Goal: Information Seeking & Learning: Learn about a topic

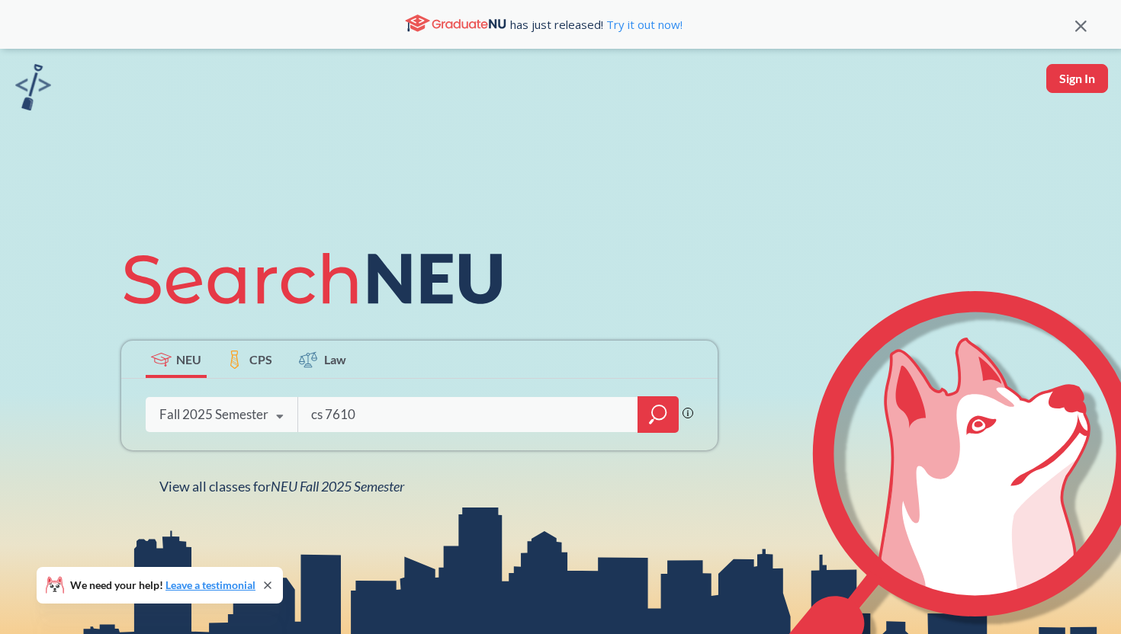
type input "cs 7610"
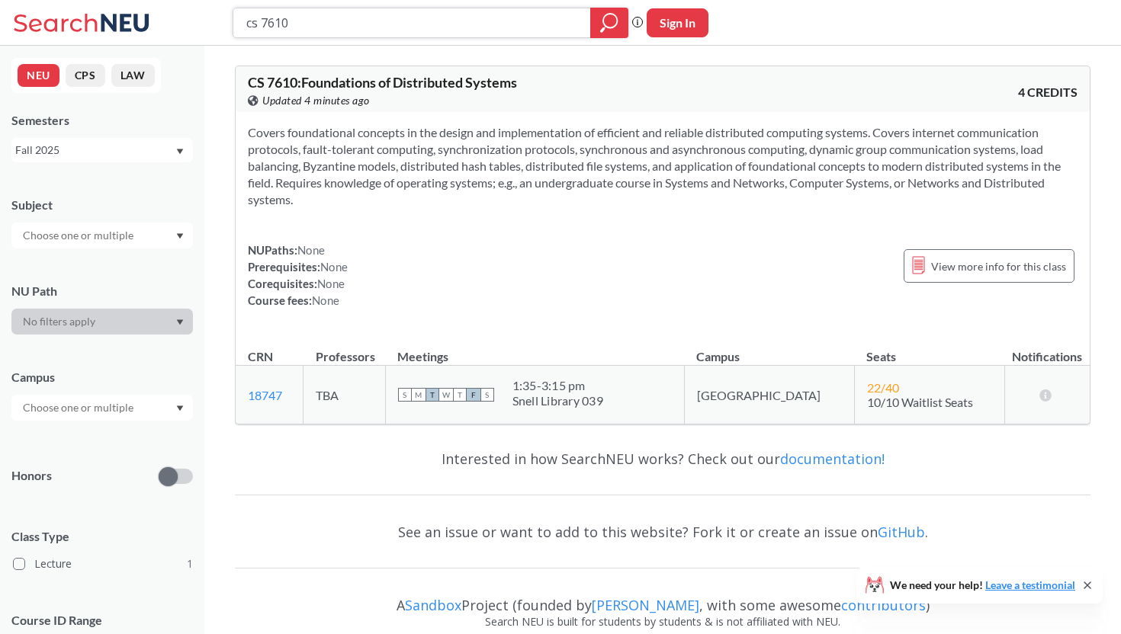
click at [308, 21] on input "cs 7610" at bounding box center [412, 23] width 335 height 26
type input "ARCH"
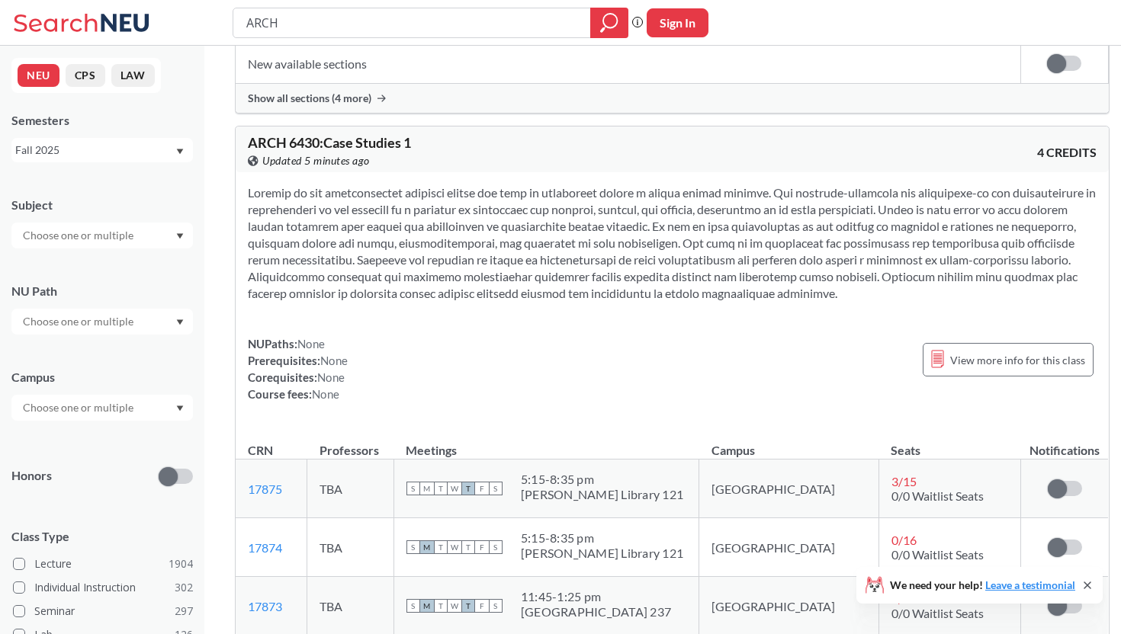
scroll to position [11676, 0]
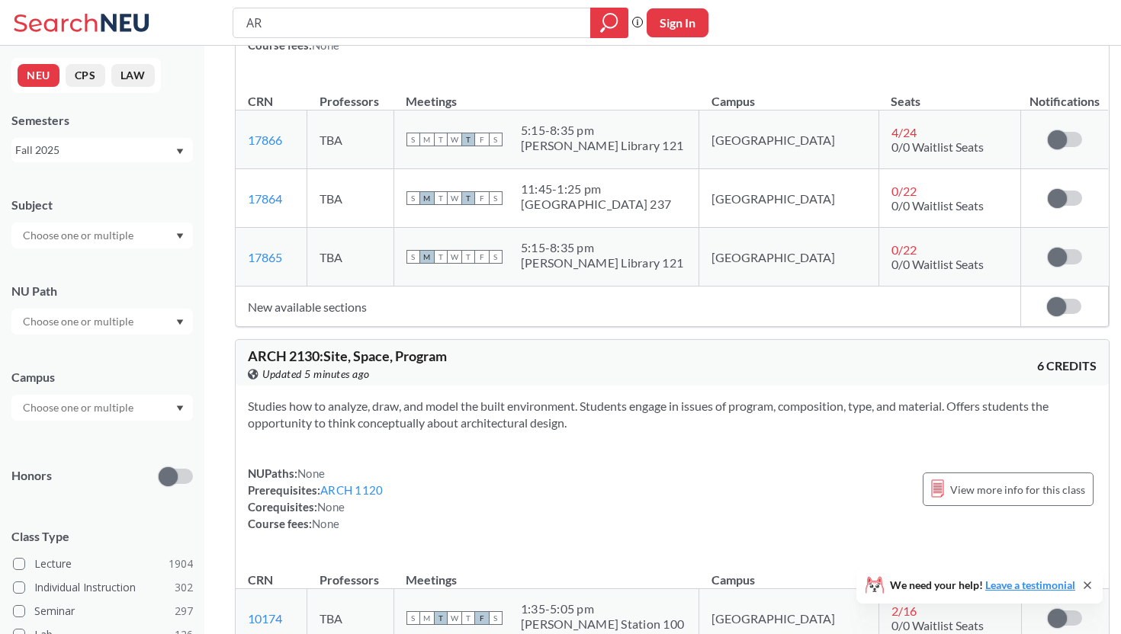
type input "A"
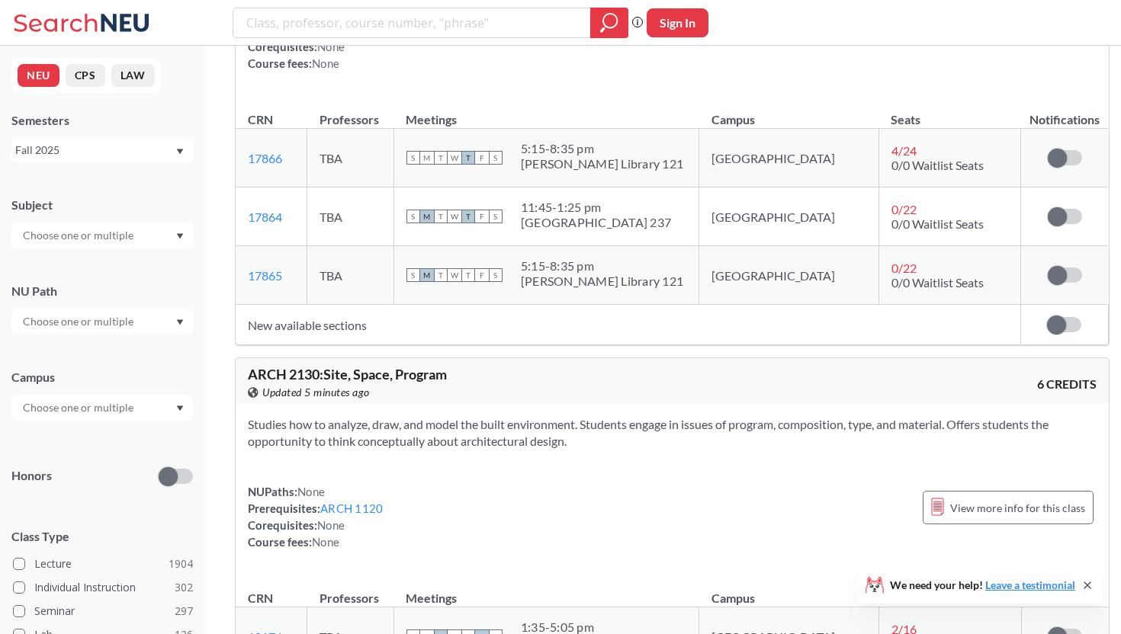
scroll to position [7659, 0]
type input "west"
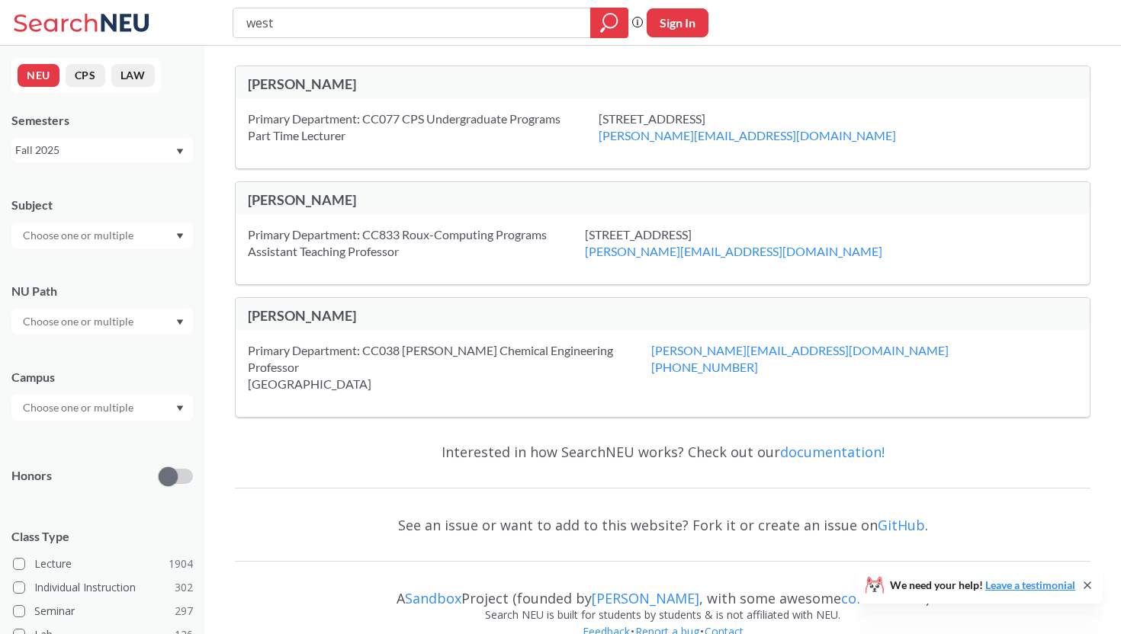
click at [127, 78] on button "LAW" at bounding box center [132, 75] width 43 height 23
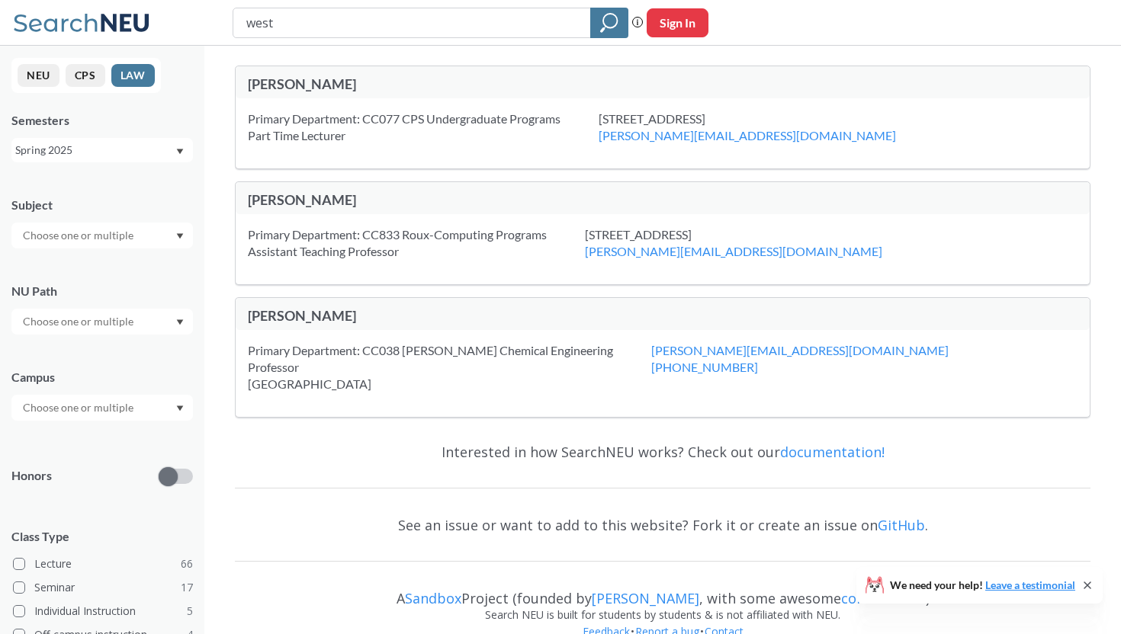
click at [88, 69] on button "CPS" at bounding box center [86, 75] width 40 height 23
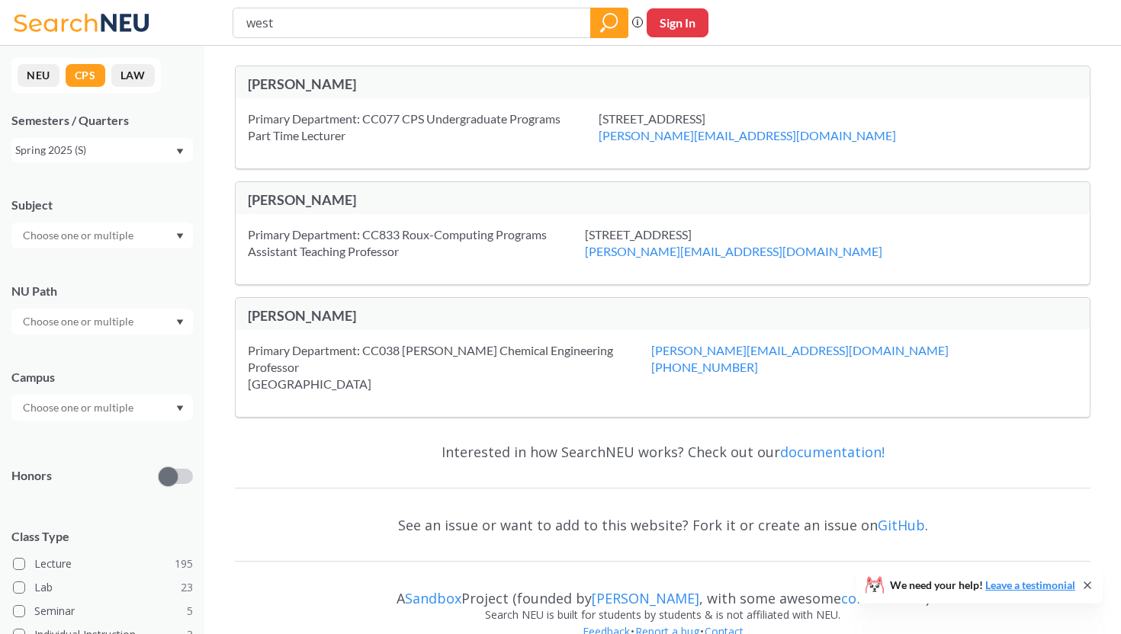
click at [52, 73] on button "NEU" at bounding box center [39, 75] width 42 height 23
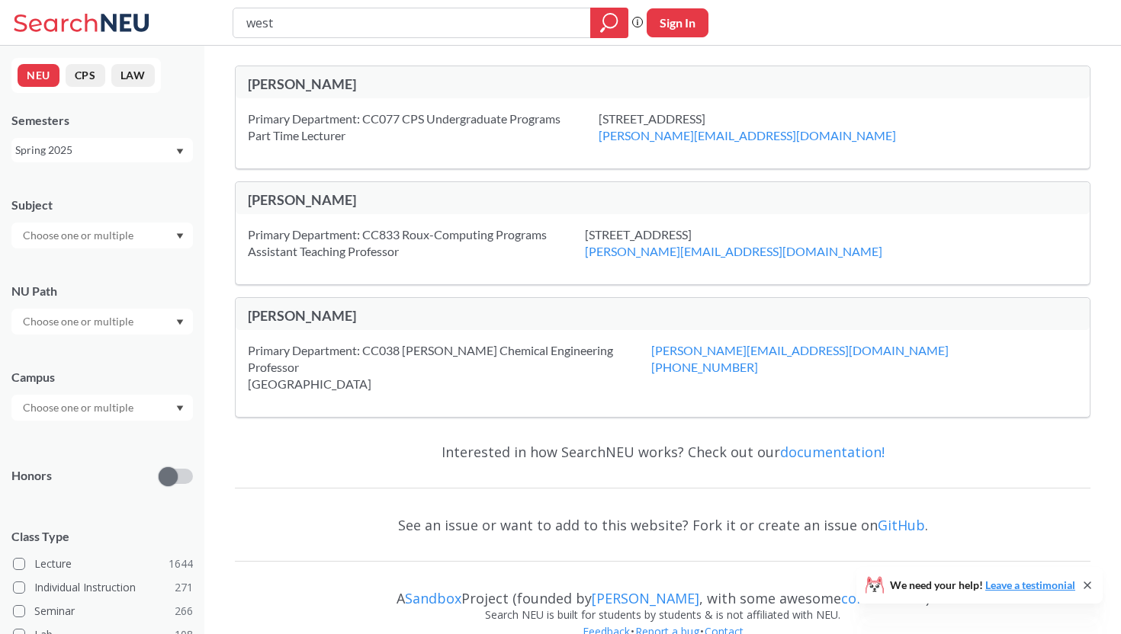
click at [92, 144] on div "Spring 2025" at bounding box center [94, 150] width 159 height 17
click at [111, 173] on div "Fall 2025" at bounding box center [101, 183] width 181 height 42
